Goal: Transaction & Acquisition: Book appointment/travel/reservation

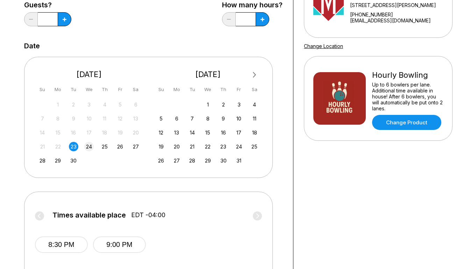
scroll to position [104, 5]
click at [105, 145] on div "25" at bounding box center [104, 146] width 9 height 9
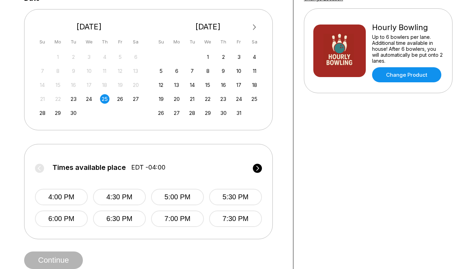
scroll to position [153, 5]
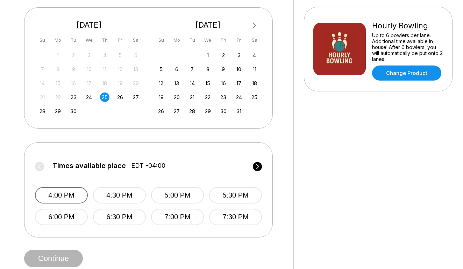
click at [74, 195] on button "4:00 PM" at bounding box center [61, 195] width 53 height 16
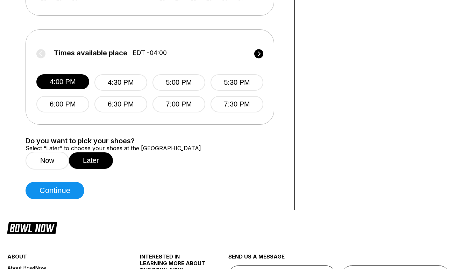
scroll to position [266, 3]
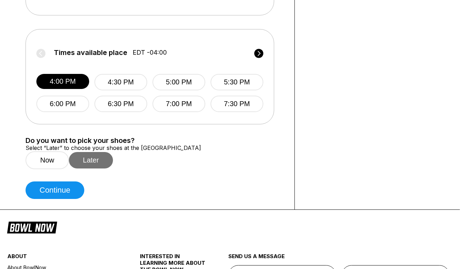
click at [96, 168] on button "Later" at bounding box center [91, 160] width 44 height 16
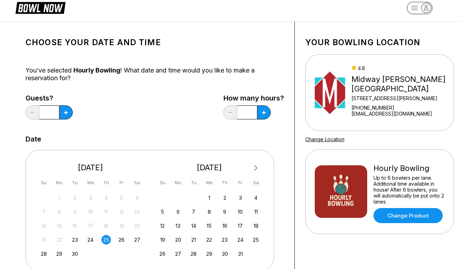
scroll to position [9, 3]
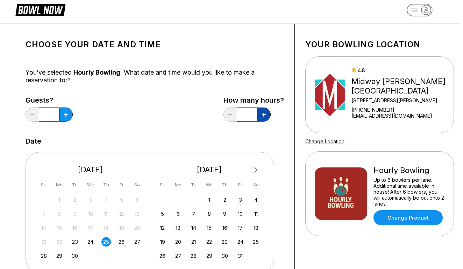
click at [266, 115] on icon at bounding box center [264, 115] width 4 height 4
click at [262, 114] on icon at bounding box center [264, 115] width 4 height 4
type input "*"
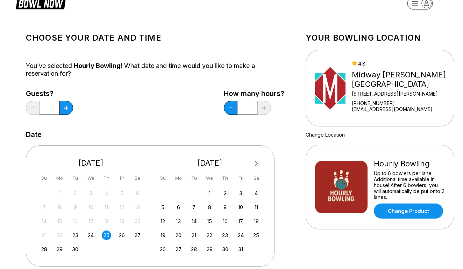
scroll to position [8, 3]
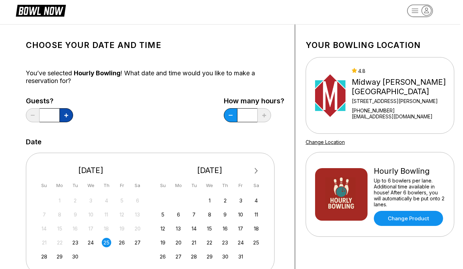
click at [67, 116] on icon at bounding box center [66, 115] width 4 height 4
click at [34, 113] on button at bounding box center [33, 115] width 14 height 14
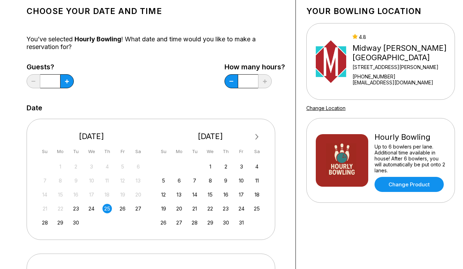
scroll to position [40, 2]
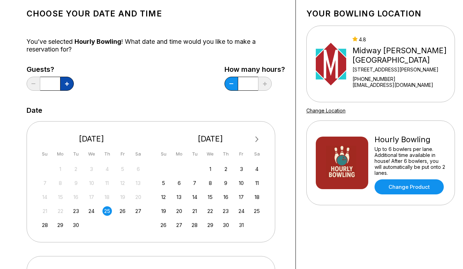
click at [67, 85] on icon at bounding box center [67, 84] width 4 height 4
type input "*"
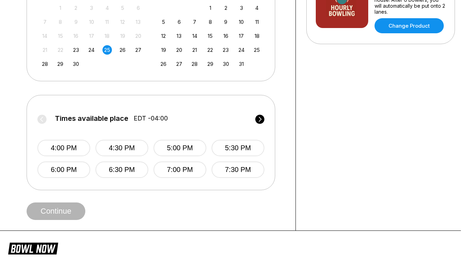
scroll to position [204, 2]
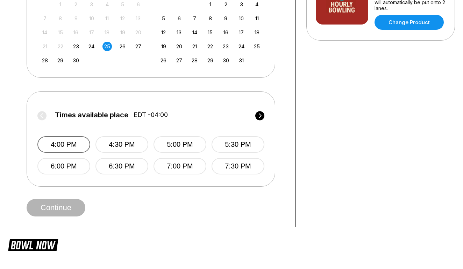
click at [80, 140] on button "4:00 PM" at bounding box center [63, 144] width 53 height 16
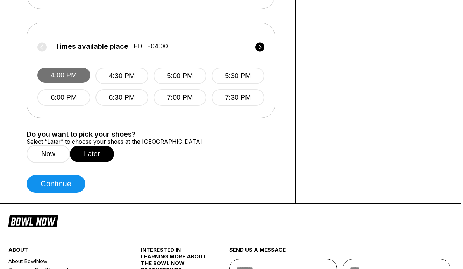
scroll to position [282, 2]
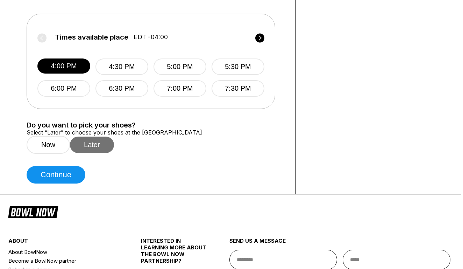
click at [96, 153] on button "Later" at bounding box center [92, 144] width 44 height 16
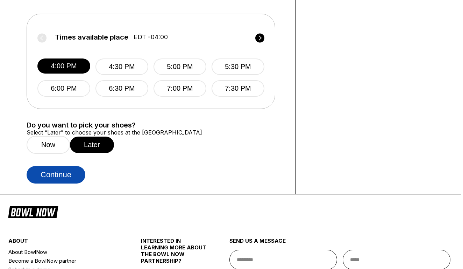
click at [78, 183] on button "Continue" at bounding box center [56, 174] width 59 height 17
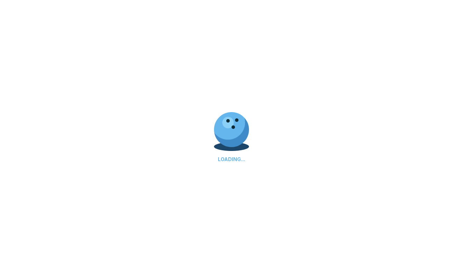
select select "**"
